Goal: Navigation & Orientation: Go to known website

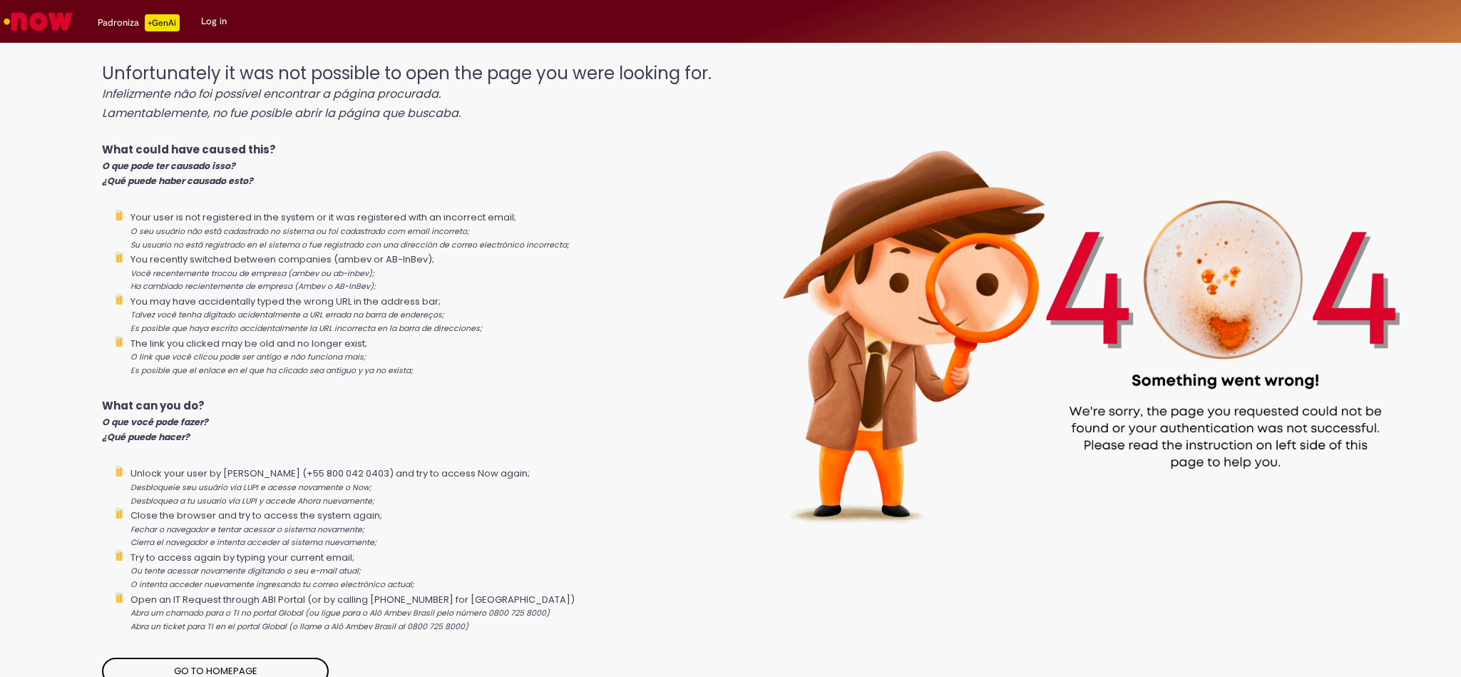
click at [56, 13] on img "Go to homepage" at bounding box center [37, 21] width 73 height 29
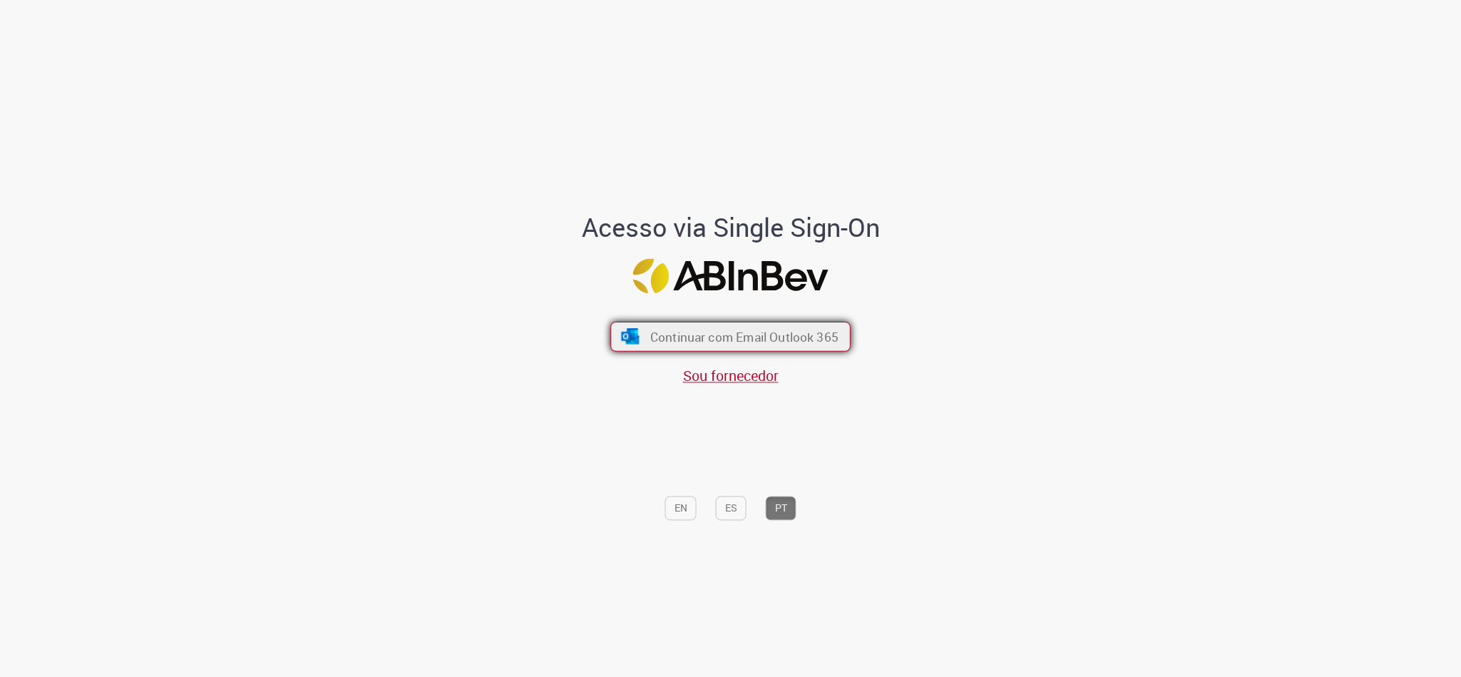
click at [683, 343] on span "Continuar com Email Outlook 365" at bounding box center [744, 336] width 188 height 16
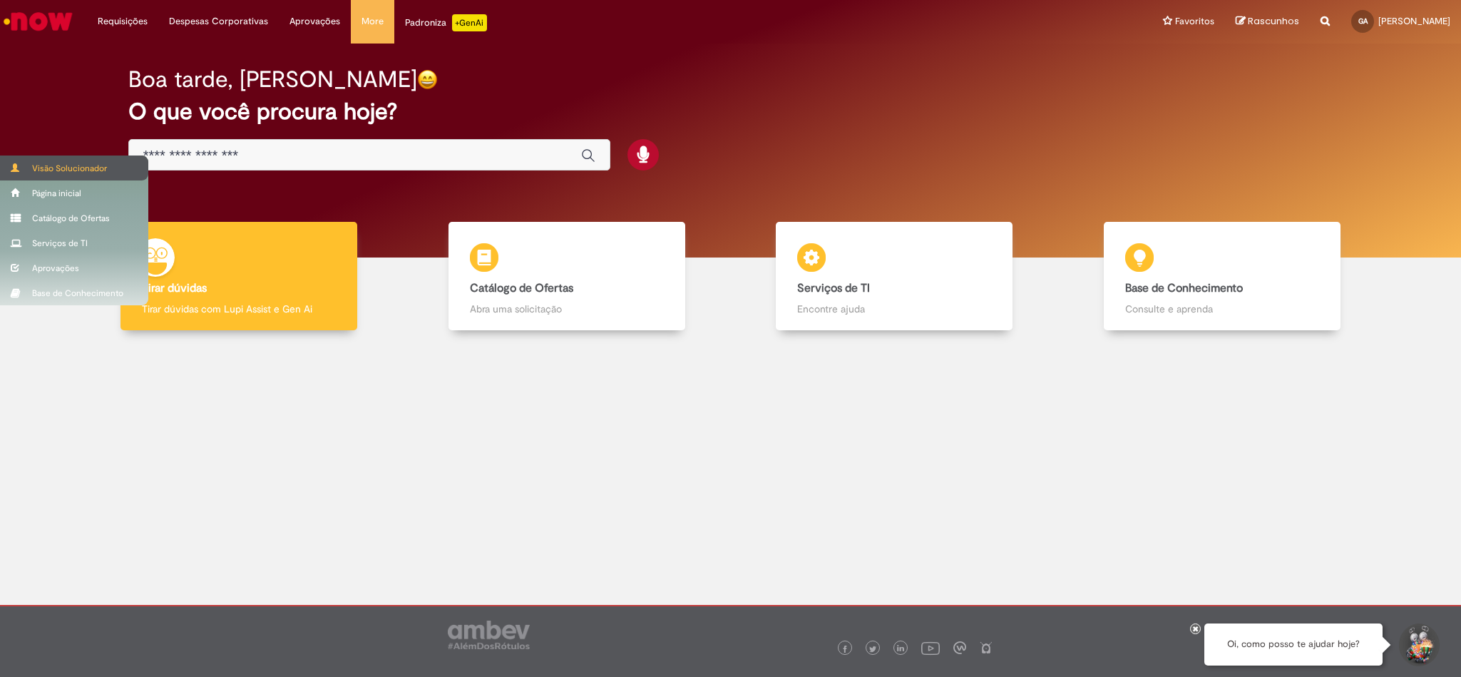
click at [14, 165] on span at bounding box center [16, 167] width 11 height 9
click at [11, 165] on span at bounding box center [16, 167] width 11 height 9
